Goal: Navigation & Orientation: Find specific page/section

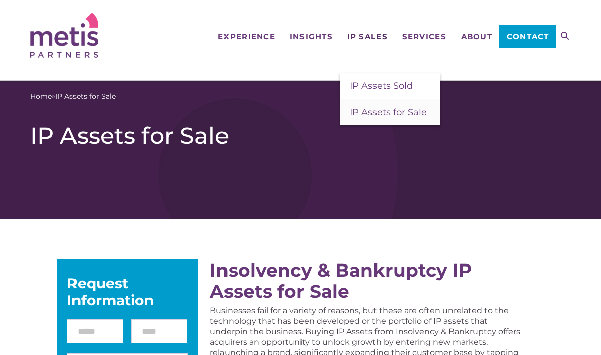
click at [365, 38] on span "IP Sales" at bounding box center [367, 37] width 40 height 8
click at [365, 111] on span "IP Assets for Sale" at bounding box center [388, 112] width 77 height 11
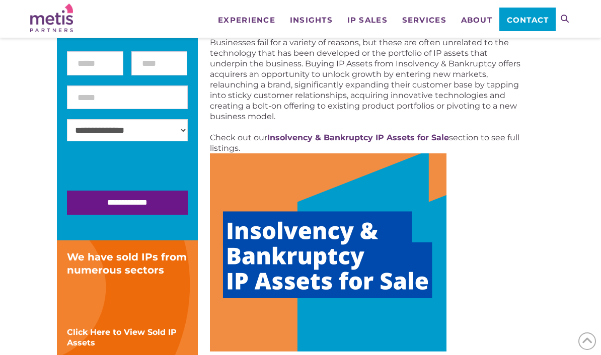
scroll to position [186, 0]
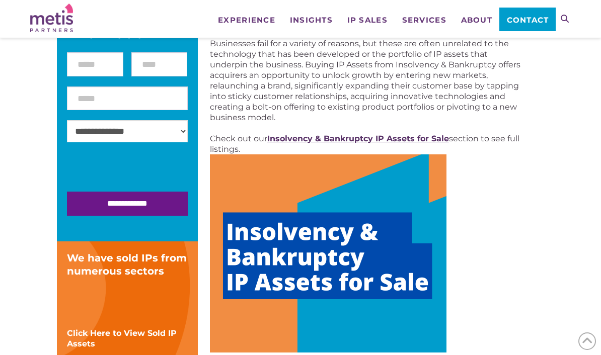
click at [344, 134] on strong "Insolvency & Bankruptcy IP Assets for Sale" at bounding box center [358, 139] width 182 height 10
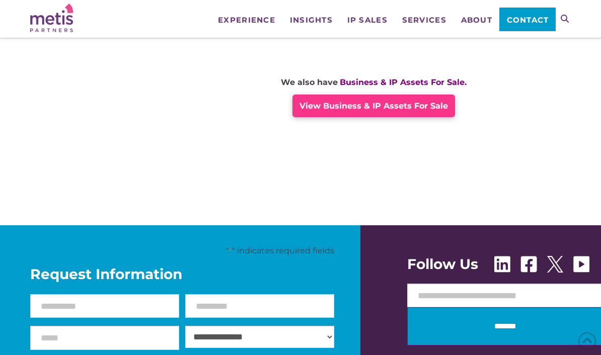
scroll to position [880, 0]
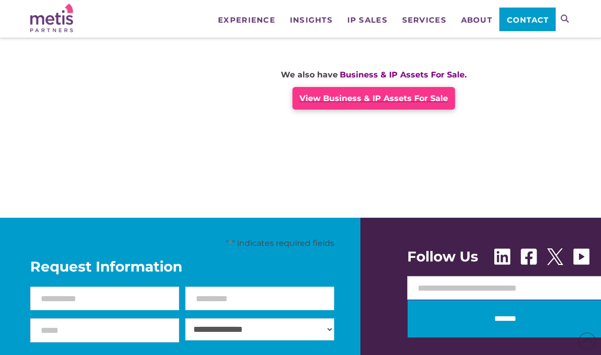
click at [391, 98] on span "View Business & IP Assets For Sale" at bounding box center [373, 99] width 148 height 10
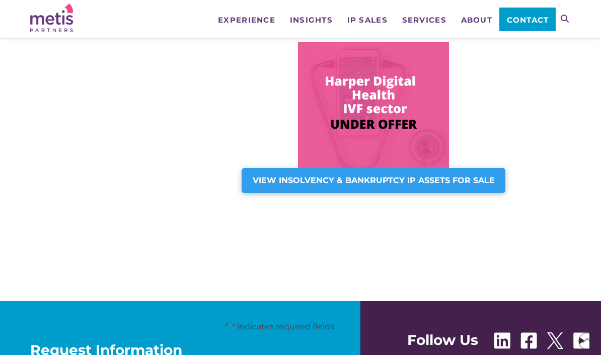
scroll to position [870, 0]
